Goal: Information Seeking & Learning: Find specific fact

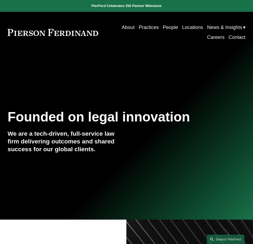
click at [166, 28] on link "People" at bounding box center [170, 28] width 15 height 10
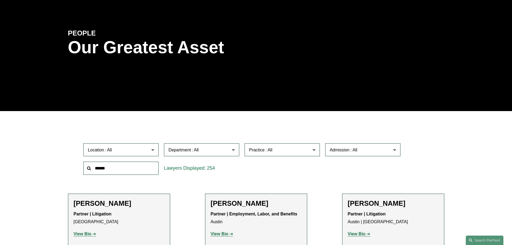
scroll to position [54, 0]
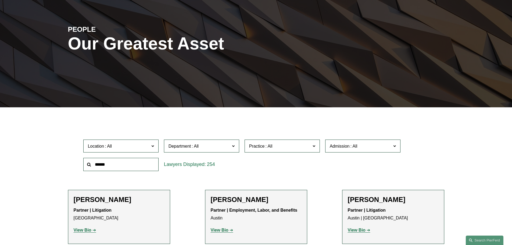
click at [253, 143] on span "Admission" at bounding box center [361, 145] width 62 height 7
click at [0, 0] on link "[US_STATE]" at bounding box center [0, 0] width 0 height 0
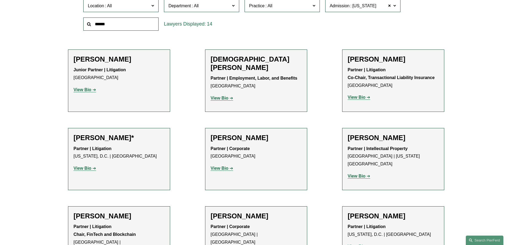
scroll to position [161, 0]
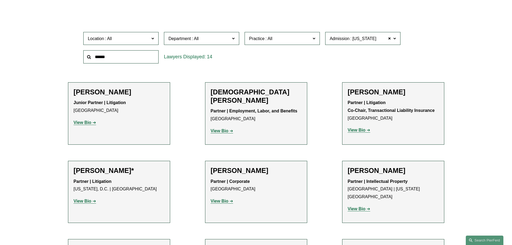
click at [220, 128] on strong "View Bio" at bounding box center [220, 130] width 18 height 5
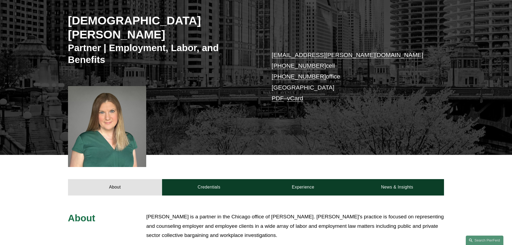
scroll to position [188, 0]
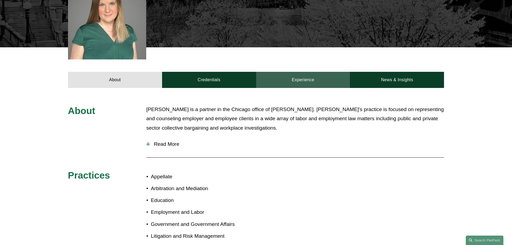
click at [306, 72] on link "Experience" at bounding box center [303, 80] width 94 height 16
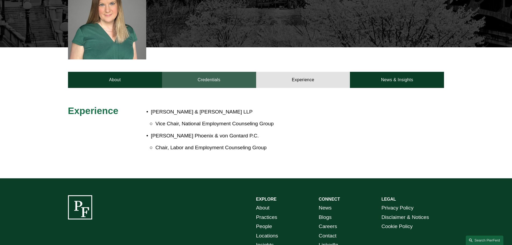
click at [217, 72] on link "Credentials" at bounding box center [209, 80] width 94 height 16
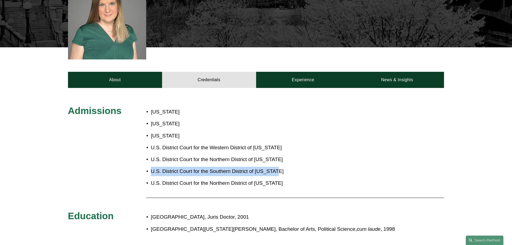
drag, startPoint x: 269, startPoint y: 154, endPoint x: 138, endPoint y: 161, distance: 130.5
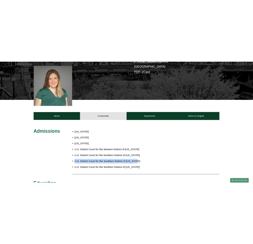
scroll to position [107, 0]
